Goal: Find specific page/section: Find specific page/section

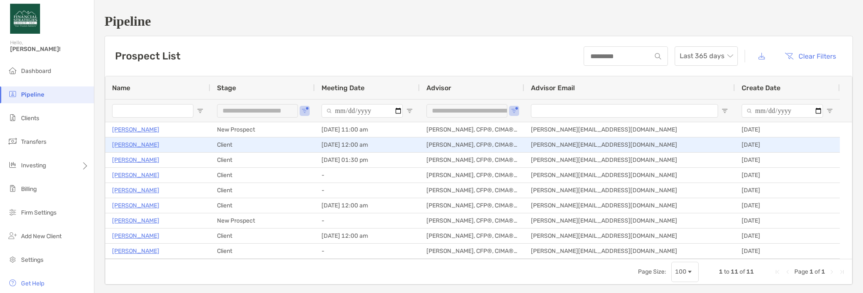
click at [156, 142] on div "[PERSON_NAME]" at bounding box center [157, 145] width 91 height 14
click at [147, 145] on p "[PERSON_NAME]" at bounding box center [135, 145] width 47 height 11
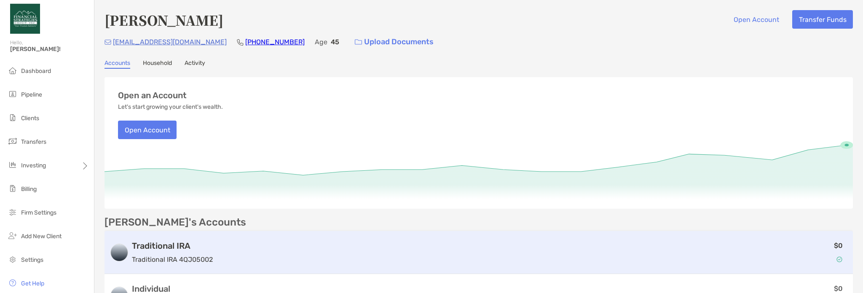
click at [190, 250] on div "Traditional IRA Traditional IRA 4QJ05002" at bounding box center [172, 253] width 81 height 24
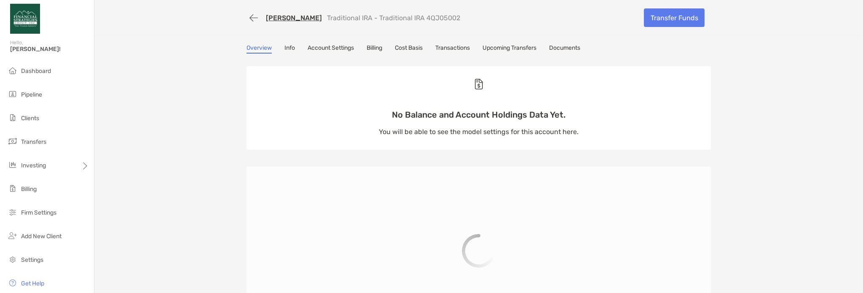
click at [377, 47] on link "Billing" at bounding box center [375, 48] width 16 height 9
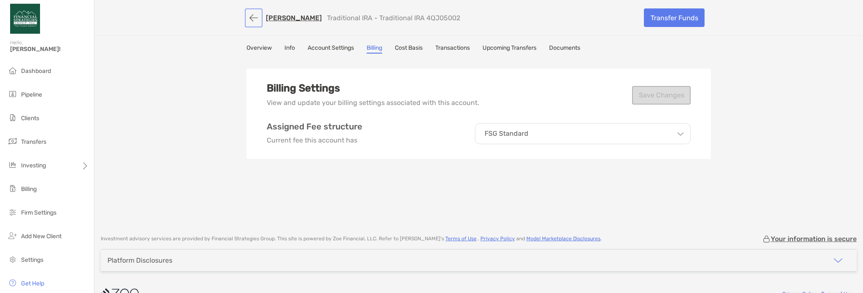
drag, startPoint x: 252, startPoint y: 15, endPoint x: 30, endPoint y: 40, distance: 222.8
click at [248, 16] on button "button" at bounding box center [254, 18] width 14 height 16
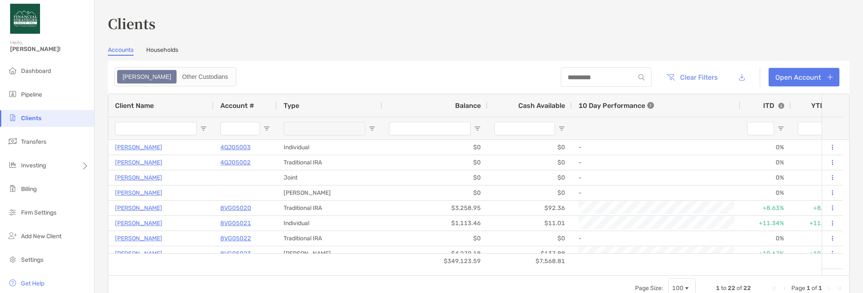
type input "*******"
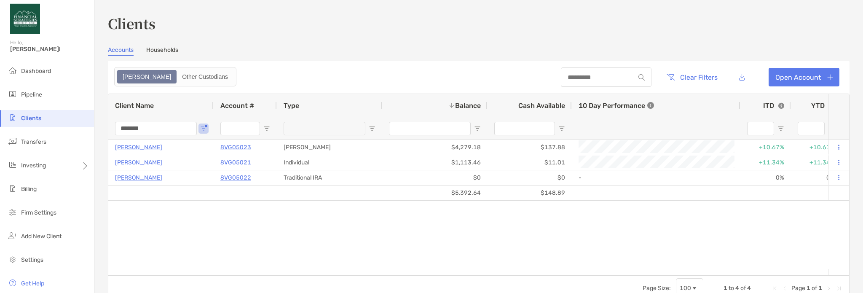
drag, startPoint x: 125, startPoint y: 202, endPoint x: 369, endPoint y: 209, distance: 244.6
click at [369, 216] on div "[PERSON_NAME] 8VG05021 Individual $1,113.46 $11.01 +11.34% +11.34% Completed FS…" at bounding box center [468, 204] width 720 height 129
